Goal: Navigation & Orientation: Find specific page/section

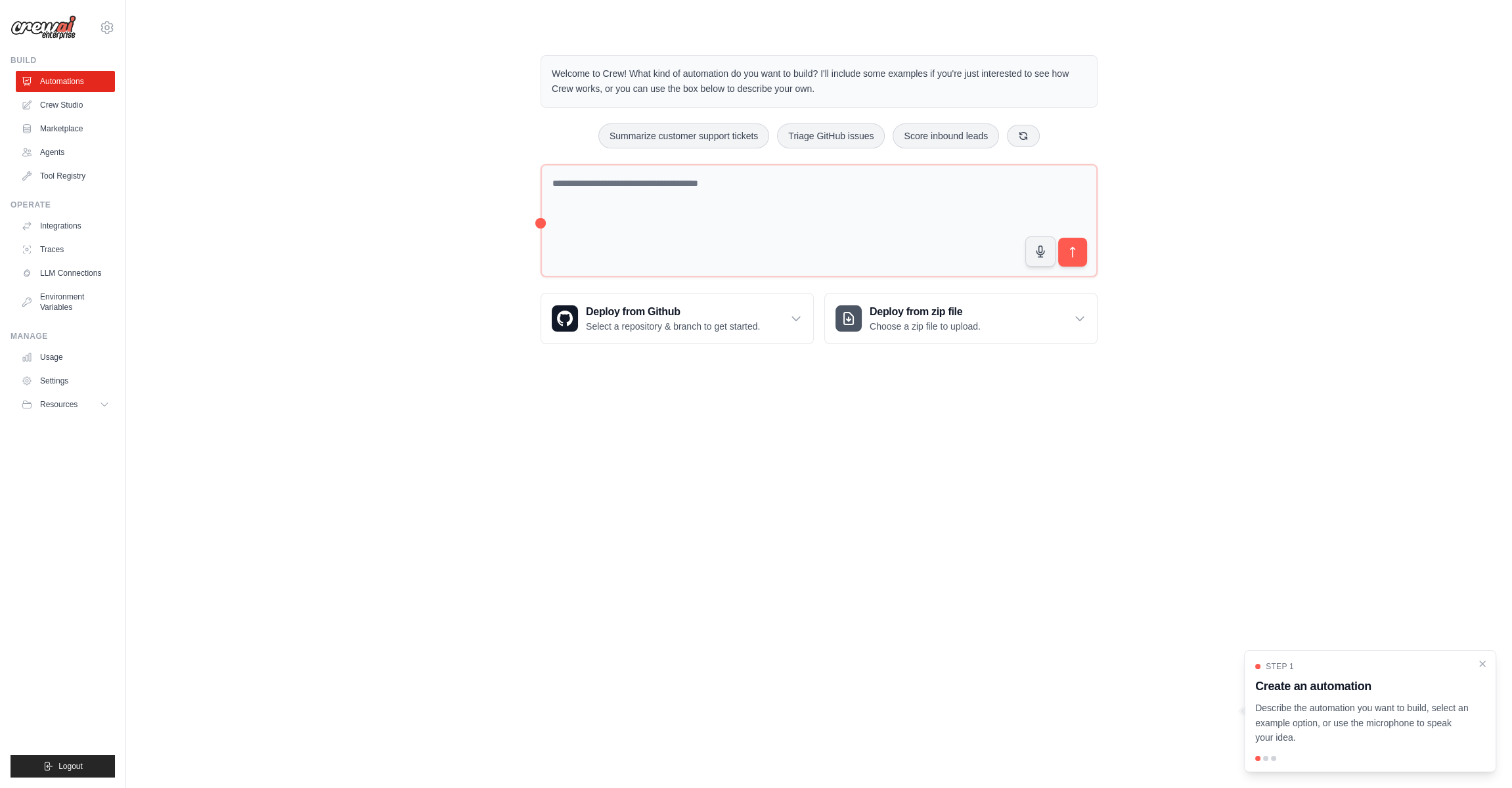
drag, startPoint x: 684, startPoint y: 78, endPoint x: 812, endPoint y: 94, distance: 129.0
click at [812, 94] on p "Welcome to Crew! What kind of automation do you want to build? I'll include som…" at bounding box center [819, 82] width 534 height 30
drag, startPoint x: 812, startPoint y: 94, endPoint x: 925, endPoint y: 87, distance: 113.2
click at [925, 87] on p "Welcome to Crew! What kind of automation do you want to build? I'll include som…" at bounding box center [819, 82] width 534 height 30
click at [797, 312] on icon at bounding box center [796, 318] width 13 height 13
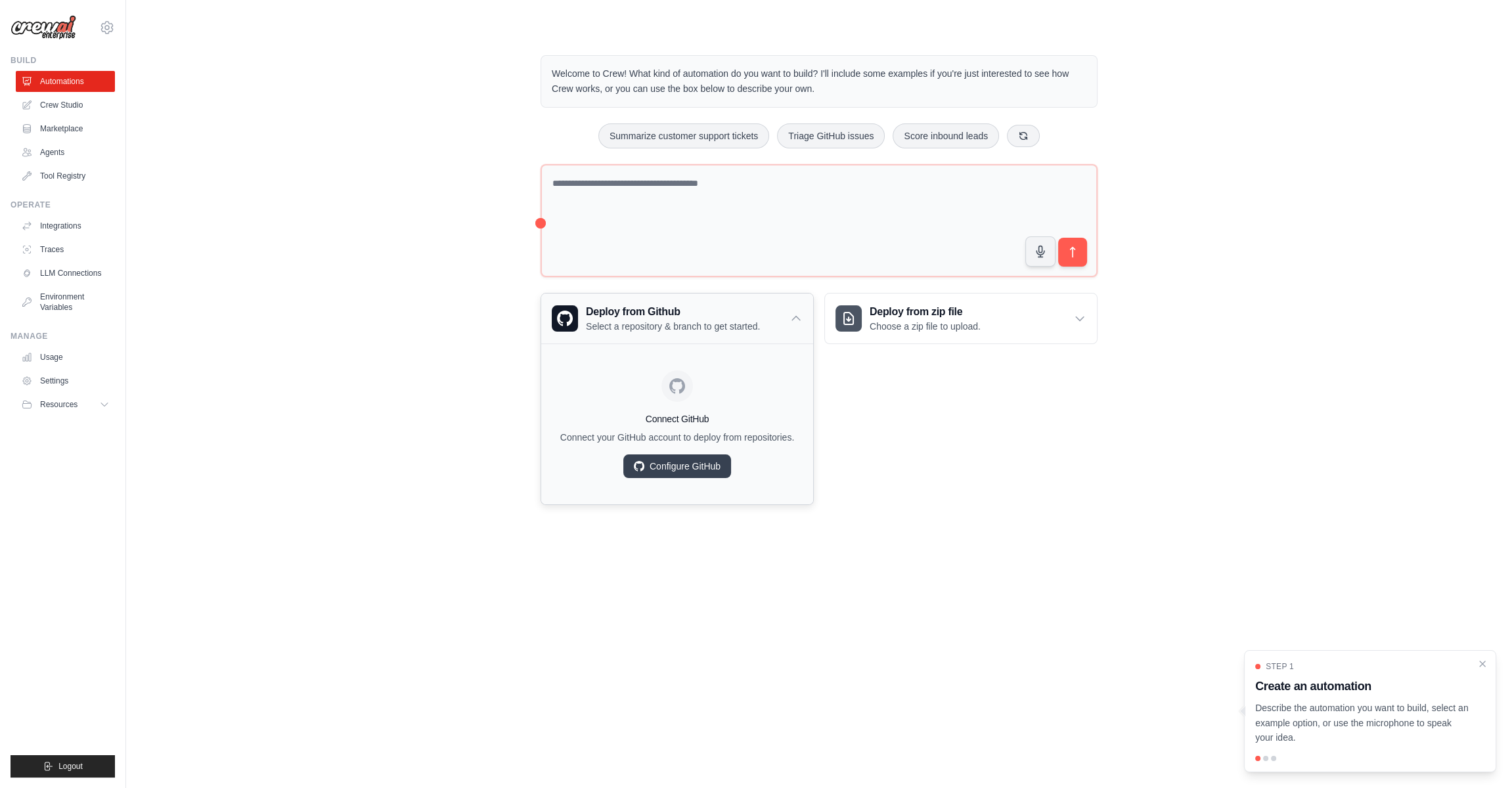
click at [797, 312] on icon at bounding box center [796, 318] width 13 height 13
click at [1066, 322] on div "Deploy from zip file Choose a zip file to upload." at bounding box center [962, 318] width 272 height 50
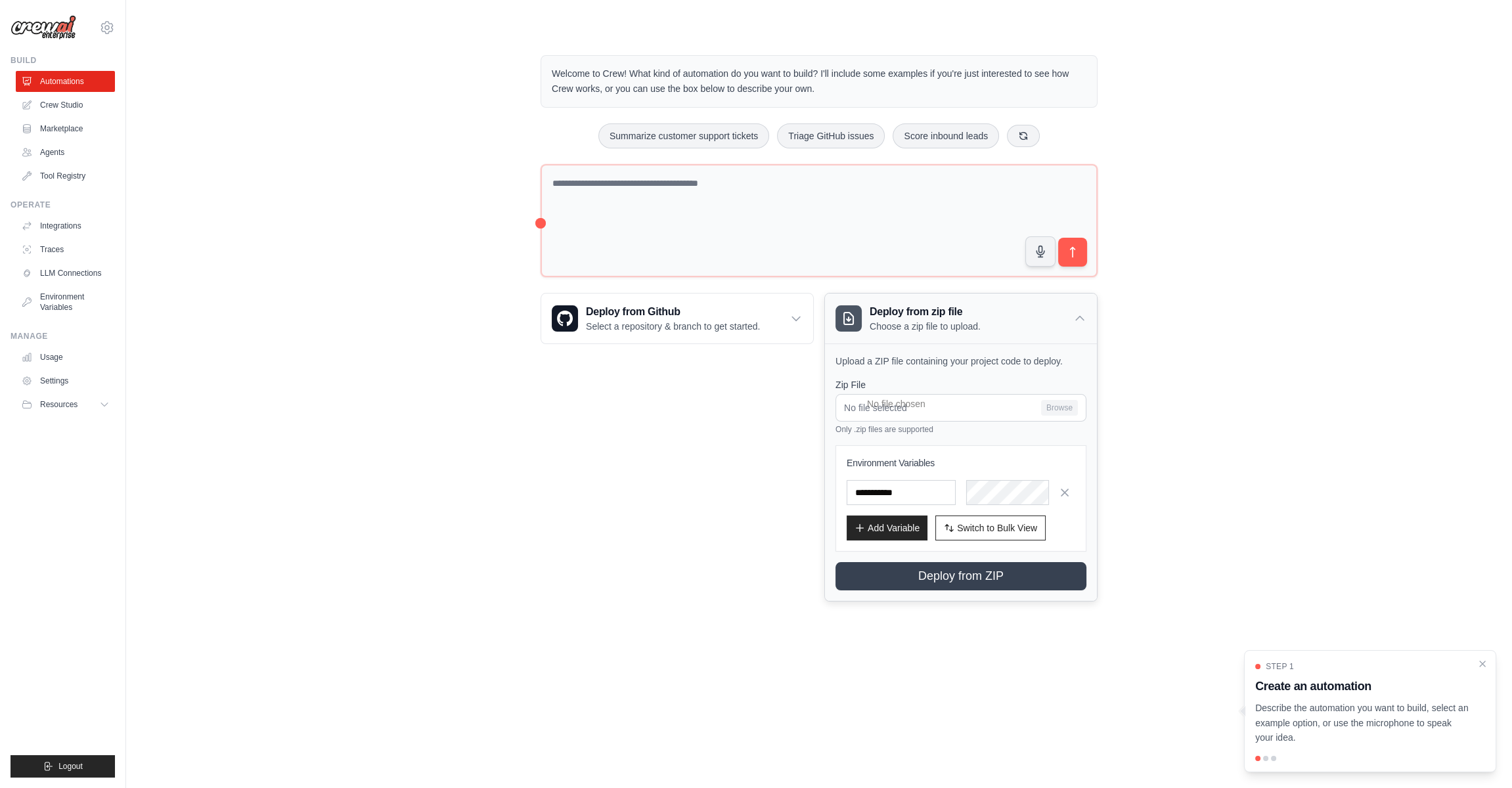
click at [1069, 322] on div "Deploy from zip file Choose a zip file to upload." at bounding box center [962, 318] width 272 height 50
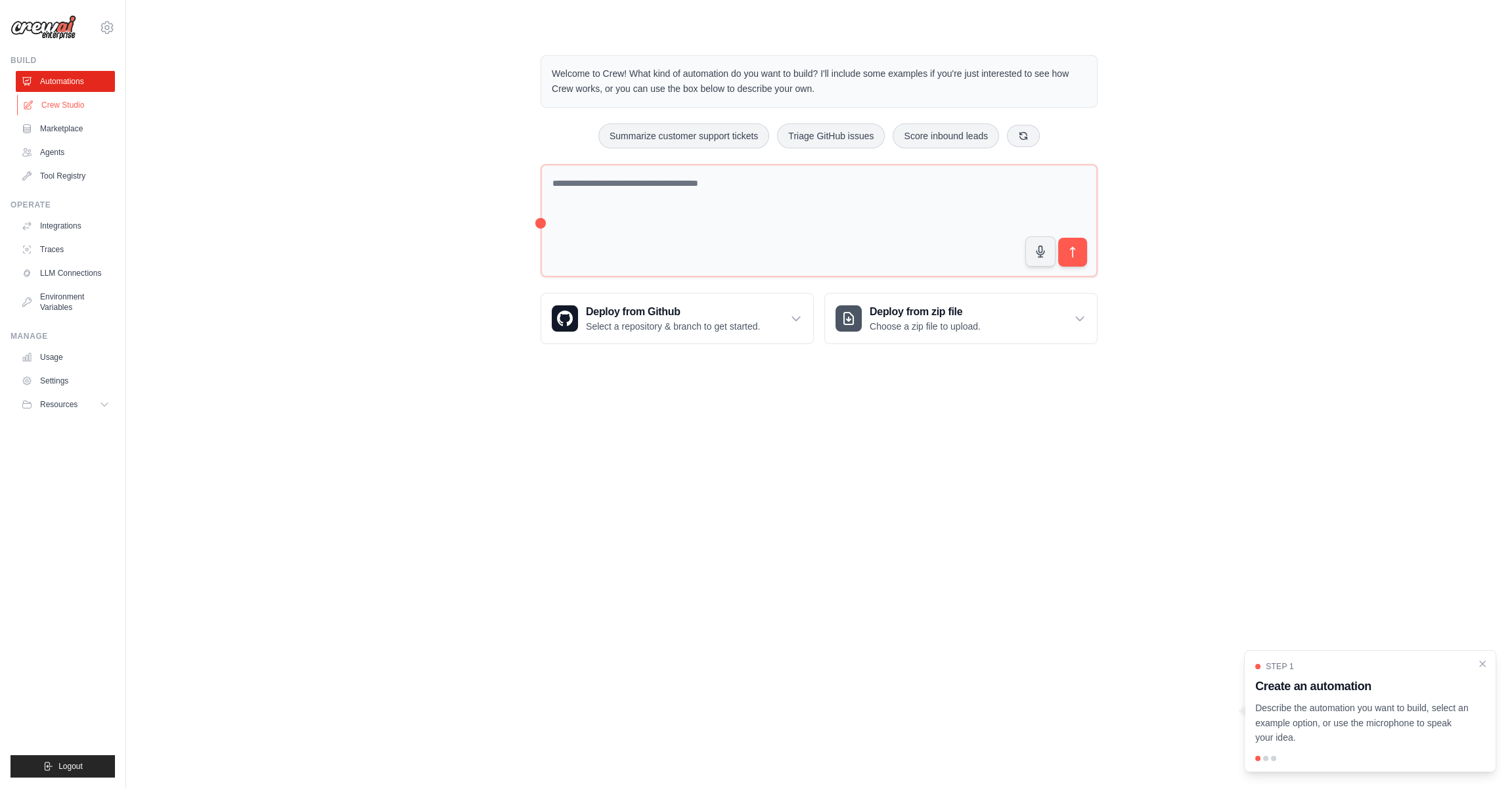
click at [48, 111] on link "Crew Studio" at bounding box center [67, 105] width 100 height 21
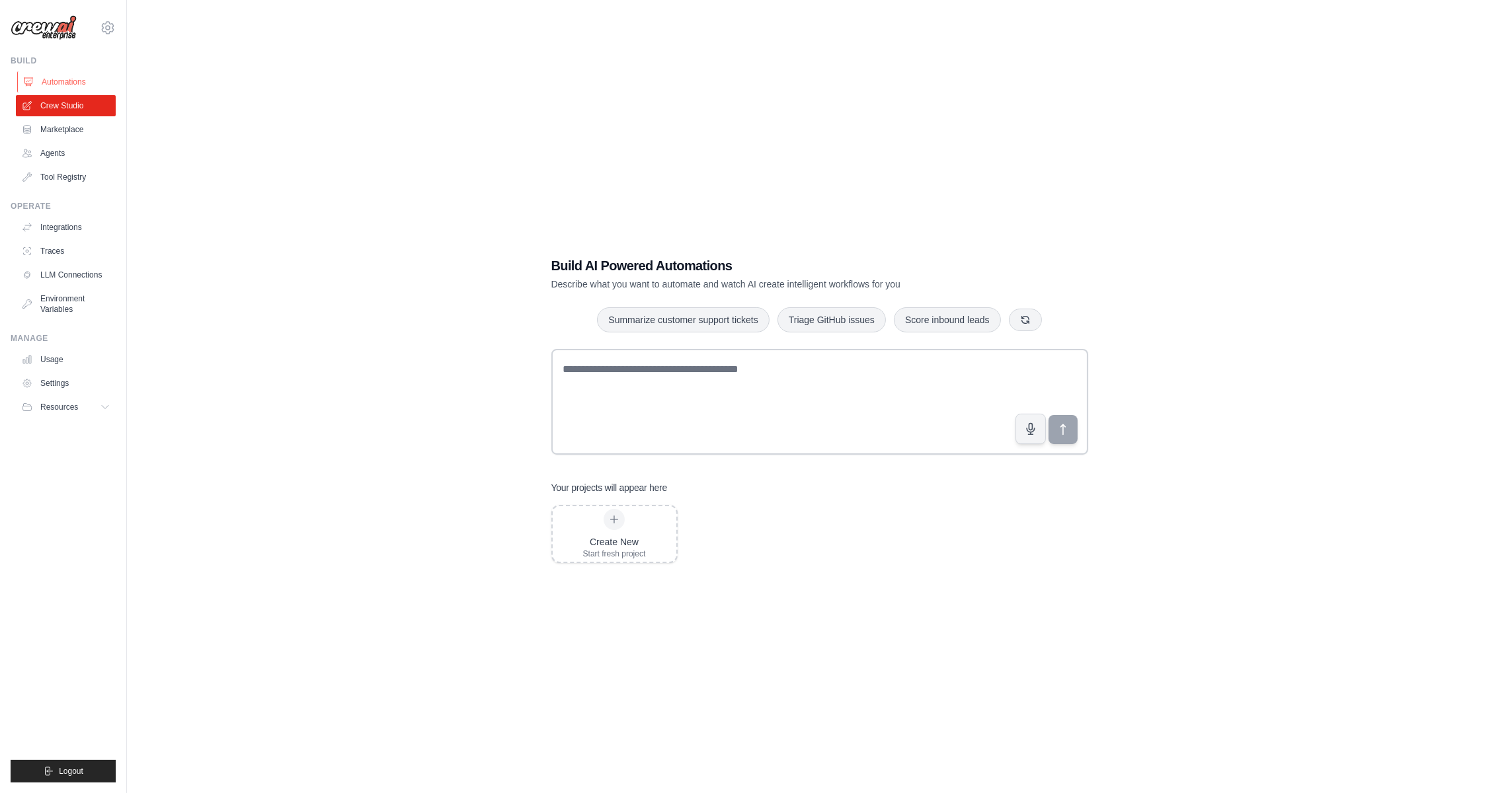
click at [45, 76] on link "Automations" at bounding box center [67, 82] width 100 height 21
